Goal: Task Accomplishment & Management: Manage account settings

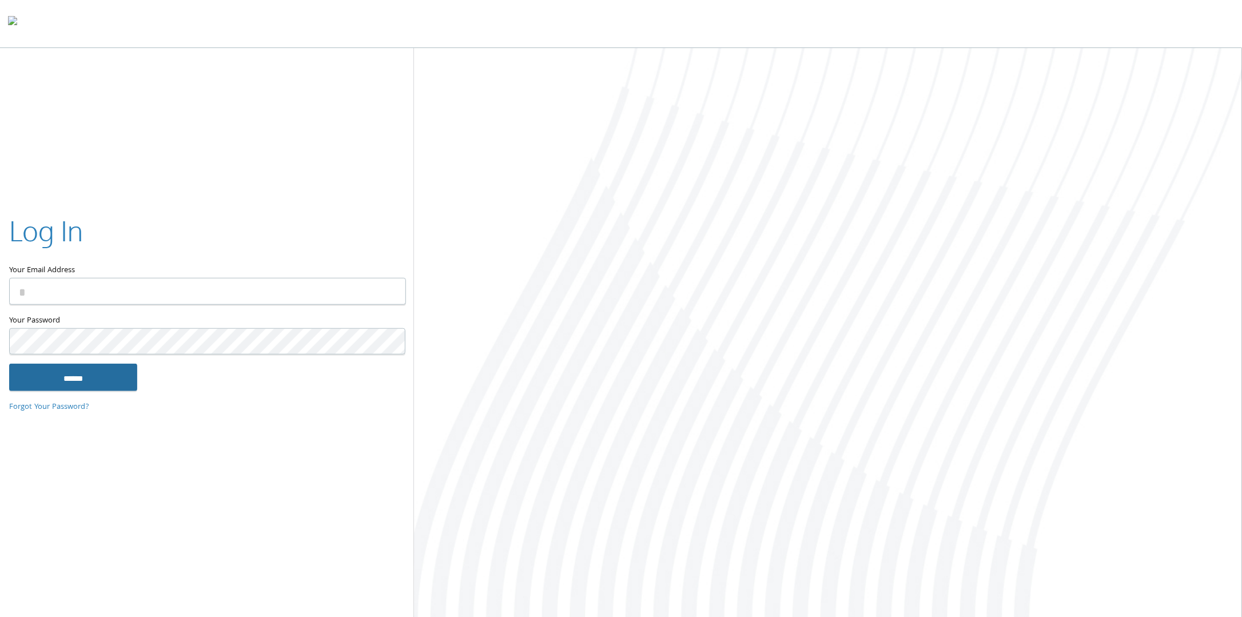
type input "**********"
click at [85, 377] on input "******" at bounding box center [73, 377] width 128 height 27
type input "**********"
click at [73, 372] on input "******" at bounding box center [73, 377] width 128 height 27
